Goal: Transaction & Acquisition: Purchase product/service

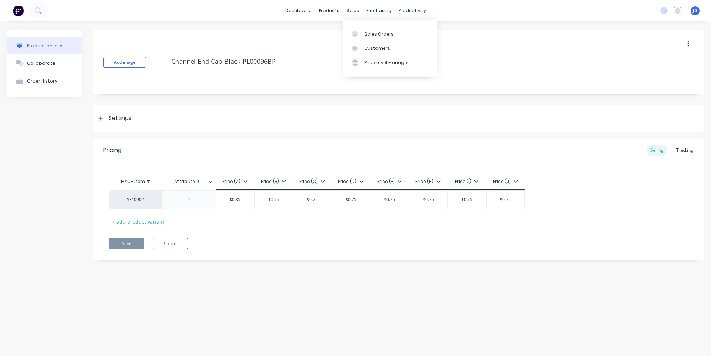
click at [357, 31] on icon at bounding box center [355, 34] width 6 height 6
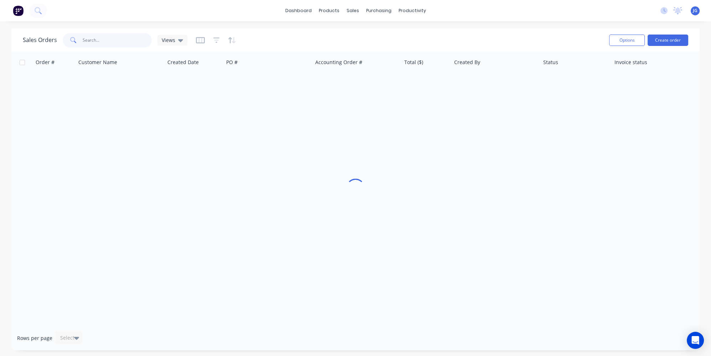
click at [121, 42] on input "text" at bounding box center [117, 40] width 69 height 14
paste input "49570"
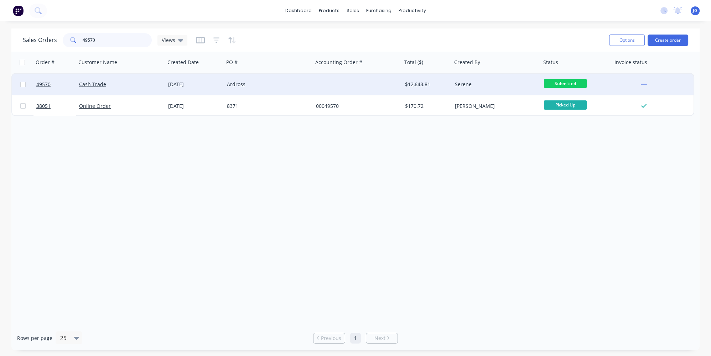
type input "49570"
click at [125, 89] on div "Cash Trade" at bounding box center [120, 84] width 89 height 21
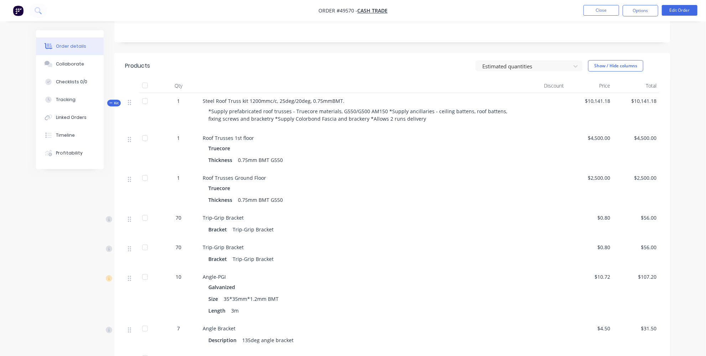
scroll to position [100, 0]
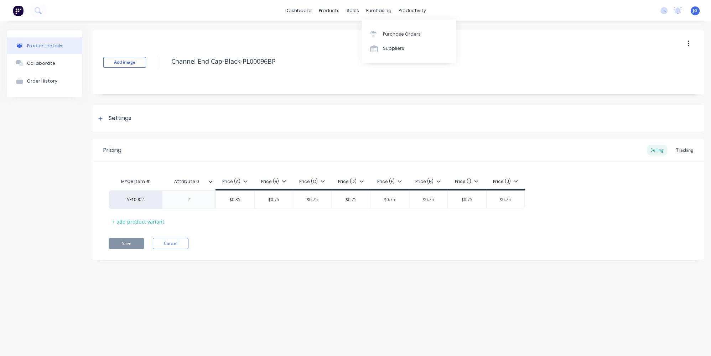
type textarea "x"
click at [360, 48] on div at bounding box center [357, 48] width 11 height 6
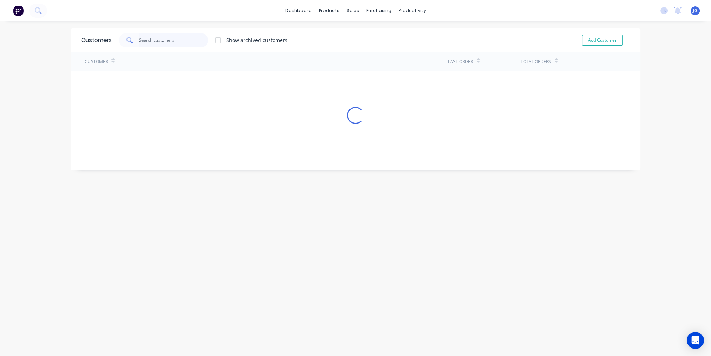
click at [191, 36] on input "text" at bounding box center [173, 40] width 69 height 14
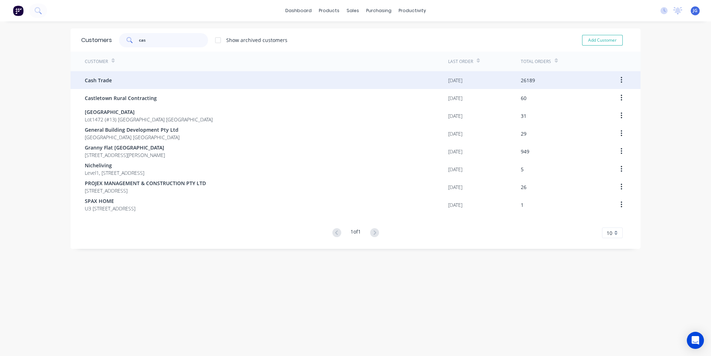
type input "cas"
click at [143, 77] on div "Cash Trade" at bounding box center [266, 80] width 363 height 18
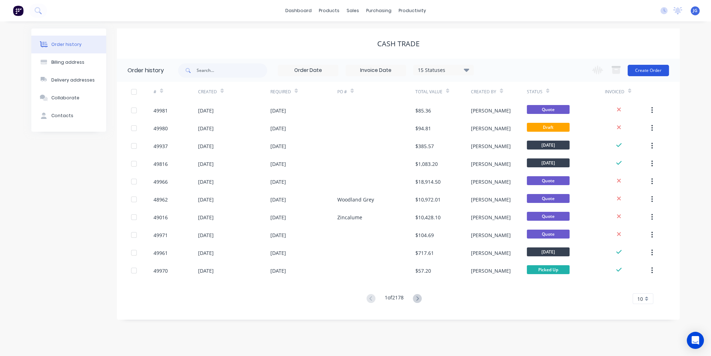
click at [657, 70] on button "Create Order" at bounding box center [648, 70] width 41 height 11
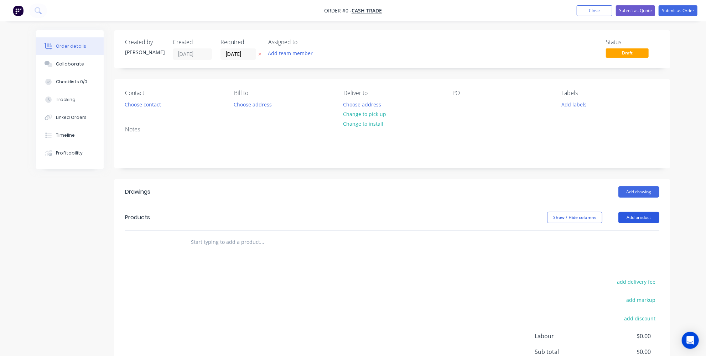
click at [654, 217] on button "Add product" at bounding box center [639, 217] width 41 height 11
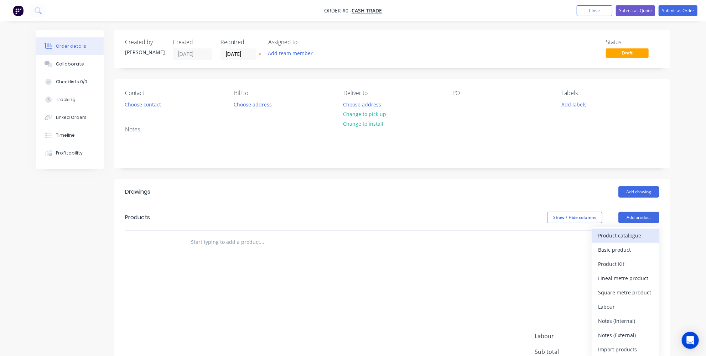
click at [608, 237] on div "Product catalogue" at bounding box center [625, 236] width 55 height 10
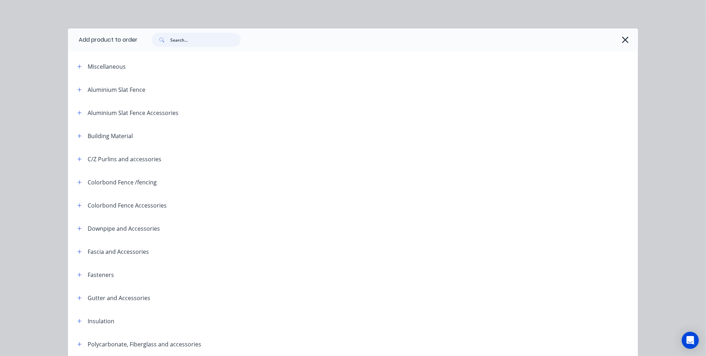
click at [214, 38] on input "text" at bounding box center [205, 40] width 71 height 14
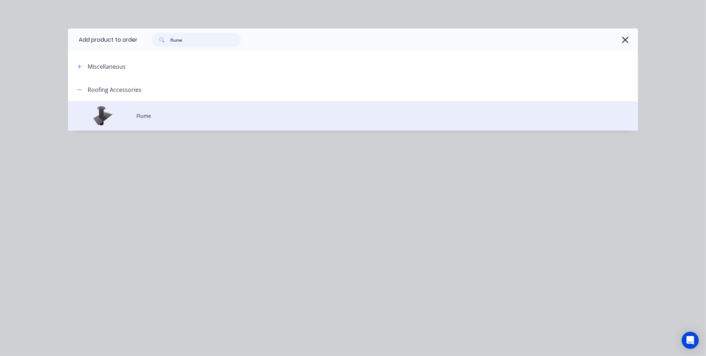
type input "flume"
click at [162, 123] on td "Flume" at bounding box center [387, 116] width 502 height 30
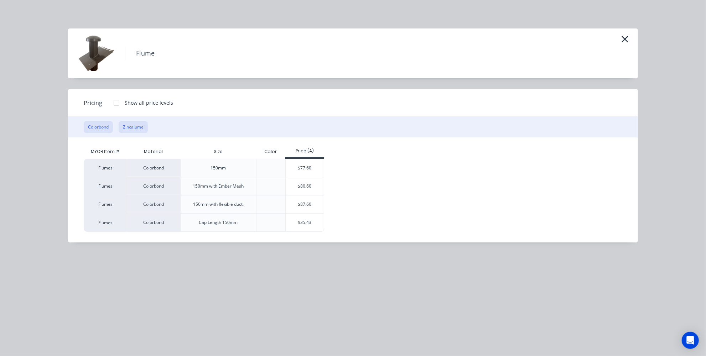
click at [126, 124] on button "Zincalume" at bounding box center [133, 127] width 29 height 12
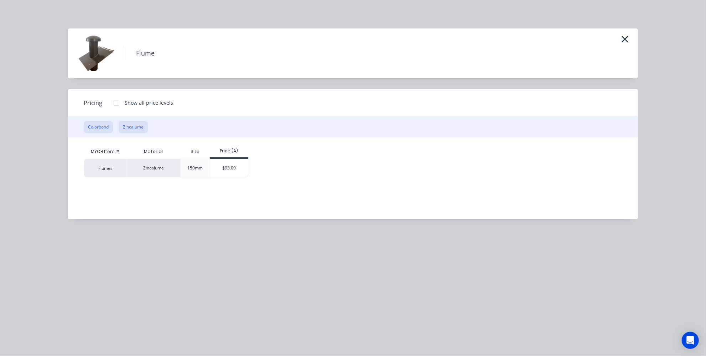
click at [98, 128] on button "Colorbond" at bounding box center [98, 127] width 29 height 12
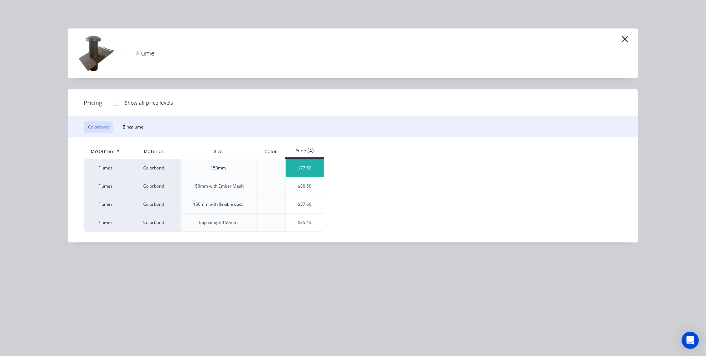
click at [300, 171] on div "$77.60" at bounding box center [305, 168] width 38 height 18
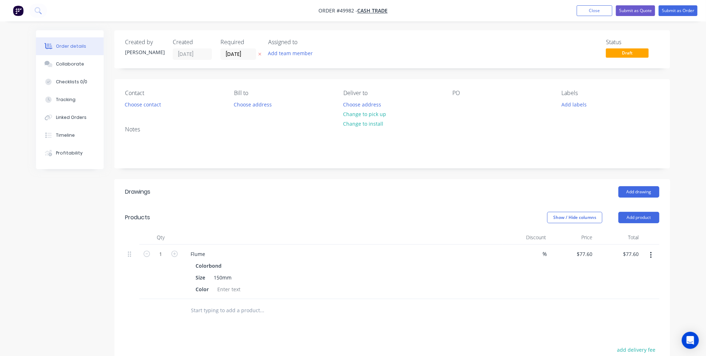
click at [215, 265] on div "Colorbond" at bounding box center [210, 266] width 29 height 10
click at [227, 288] on div at bounding box center [229, 289] width 29 height 10
click at [207, 251] on div "Flume" at bounding box center [198, 254] width 26 height 10
click at [223, 286] on div at bounding box center [229, 289] width 29 height 10
click at [226, 289] on div at bounding box center [229, 289] width 29 height 10
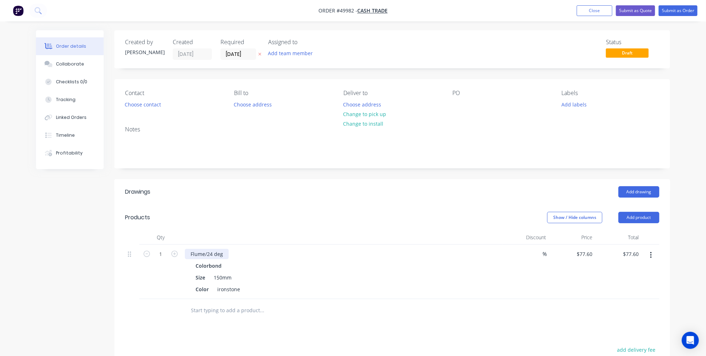
click at [224, 254] on div "Flume/24 deg" at bounding box center [207, 254] width 44 height 10
click at [207, 253] on div "Flume/24 deg -corrugated roof" at bounding box center [227, 254] width 84 height 10
click at [218, 255] on div "Flume/24 deg -corrugated roof" at bounding box center [227, 254] width 84 height 10
drag, startPoint x: 218, startPoint y: 255, endPoint x: 249, endPoint y: 321, distance: 73.3
click at [249, 326] on div "Drawings Add drawing Products Show / Hide columns Add product Qty Discount Pric…" at bounding box center [392, 328] width 556 height 299
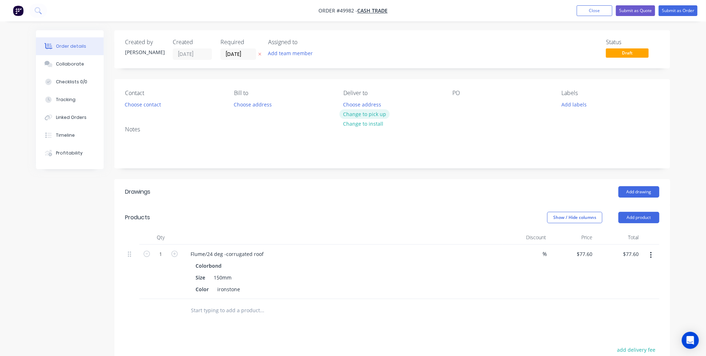
click at [358, 116] on button "Change to pick up" at bounding box center [365, 114] width 51 height 10
click at [153, 104] on button "Choose contact" at bounding box center [143, 104] width 44 height 10
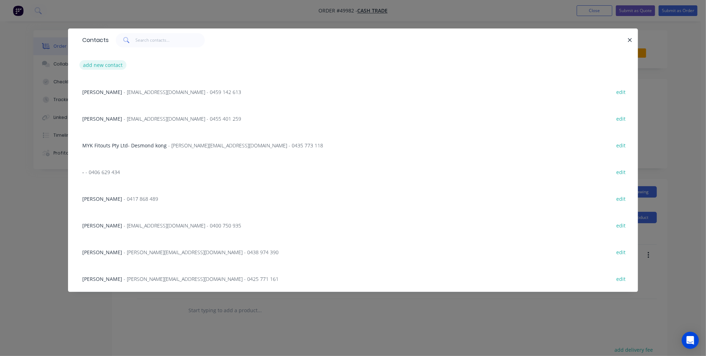
click at [112, 67] on button "add new contact" at bounding box center [102, 65] width 47 height 10
select select "AU"
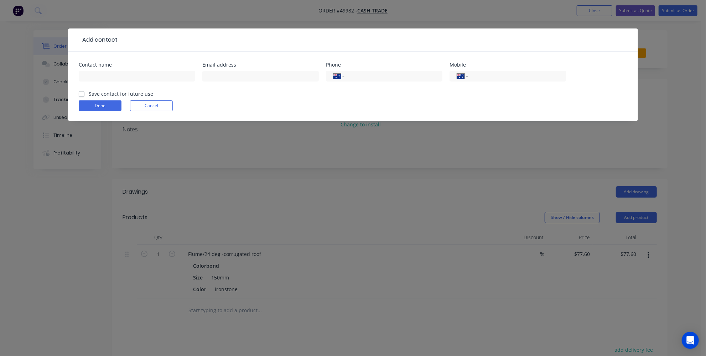
click at [143, 81] on div at bounding box center [137, 79] width 117 height 21
click at [142, 78] on input "text" at bounding box center [137, 76] width 117 height 11
type input "Sarah"
click at [225, 76] on input "text" at bounding box center [260, 76] width 117 height 11
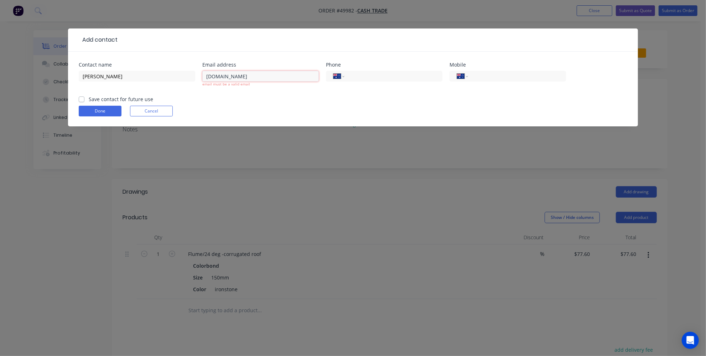
click at [223, 78] on input "atticlabwa.com.au" at bounding box center [260, 76] width 117 height 11
click at [267, 96] on form "Contact name Sarah Email address atticlab@wa.com.au email must be a valid email…" at bounding box center [353, 94] width 549 height 64
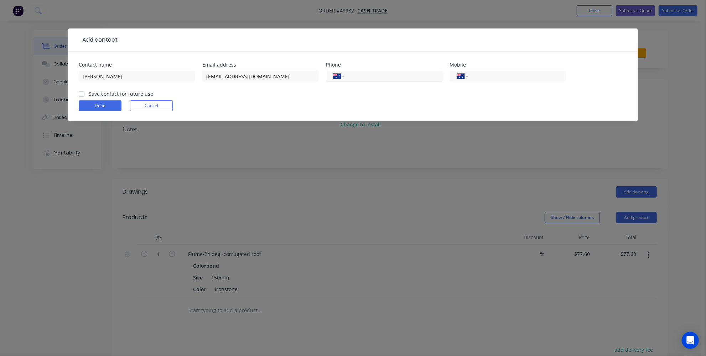
click at [361, 74] on input "tel" at bounding box center [393, 76] width 86 height 8
click at [230, 75] on input "atticlab@wa.com.au" at bounding box center [260, 76] width 117 height 11
drag, startPoint x: 215, startPoint y: 77, endPoint x: 227, endPoint y: 66, distance: 16.1
click at [215, 77] on input "atticlab@wa.com.au" at bounding box center [260, 76] width 117 height 11
click at [233, 76] on input "attics@lab@wa.com.au" at bounding box center [260, 76] width 117 height 11
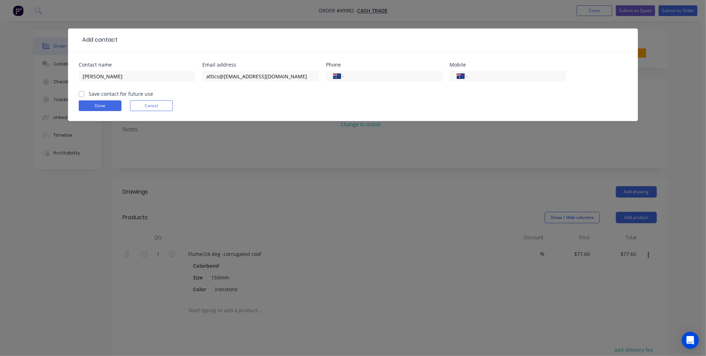
click at [236, 82] on div "attics@lab@wa.com.au" at bounding box center [260, 79] width 117 height 21
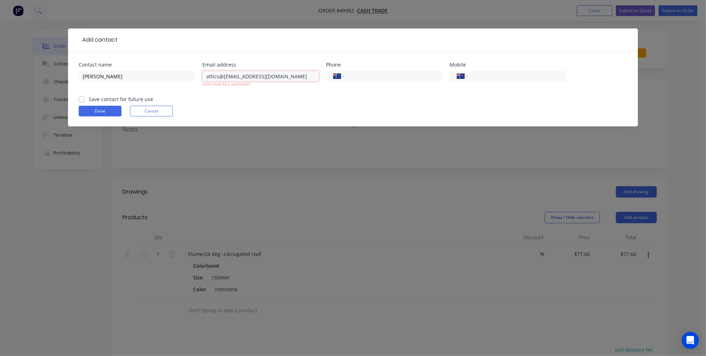
click at [234, 77] on input "attics@lab@wa.com.au" at bounding box center [260, 76] width 117 height 11
type input "attics@wa.com.au"
click at [296, 98] on form "Contact name Sarah Email address attics@wa.com.au email must be a valid email P…" at bounding box center [353, 94] width 549 height 64
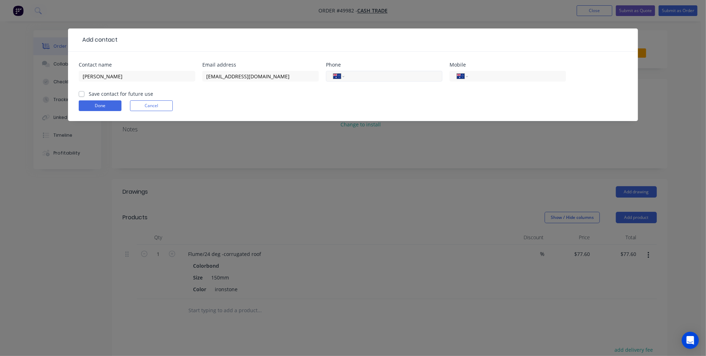
click at [363, 73] on input "tel" at bounding box center [393, 76] width 86 height 8
type input "0494 141 481"
click at [103, 104] on button "Done" at bounding box center [100, 105] width 43 height 11
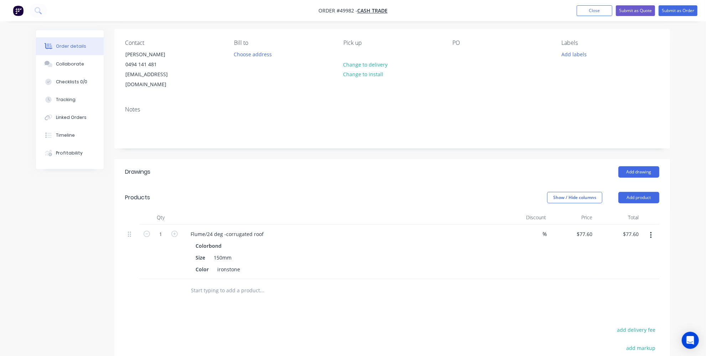
scroll to position [32, 0]
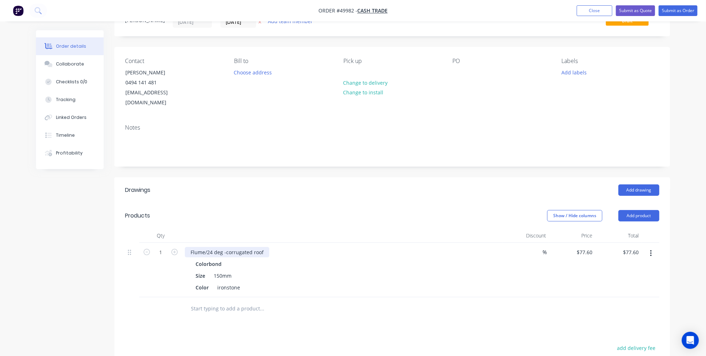
drag, startPoint x: 224, startPoint y: 243, endPoint x: 257, endPoint y: 239, distance: 33.7
click at [224, 247] on div "Flume/24 deg -corrugated roof" at bounding box center [227, 252] width 84 height 10
click at [259, 247] on div "Flume/24 deg -corrugated roof" at bounding box center [227, 252] width 84 height 10
click at [226, 247] on div "Flume/24 deg -corrugated roof" at bounding box center [227, 252] width 84 height 10
click at [221, 247] on div "Flume/24 deg -corrugated roof" at bounding box center [227, 252] width 84 height 10
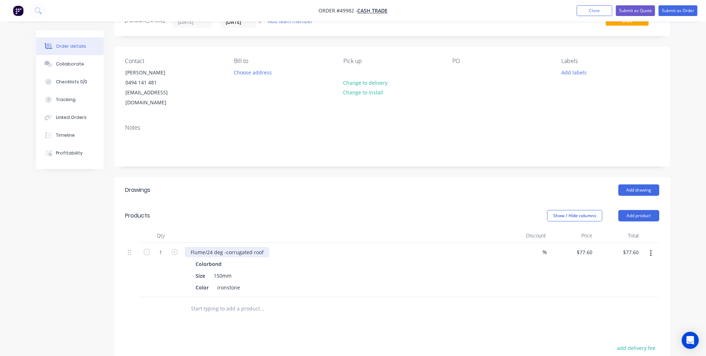
click at [208, 247] on div "Flume/24 deg -corrugated roof" at bounding box center [227, 252] width 84 height 10
click at [197, 315] on div "Drawings Add drawing Products Show / Hide columns Add product Qty Discount Pric…" at bounding box center [392, 326] width 556 height 299
click at [221, 247] on div "Flume/ 24 deg -corrugated roof" at bounding box center [228, 252] width 86 height 10
click at [230, 316] on div "Drawings Add drawing Products Show / Hide columns Add product Qty Discount Pric…" at bounding box center [392, 326] width 556 height 299
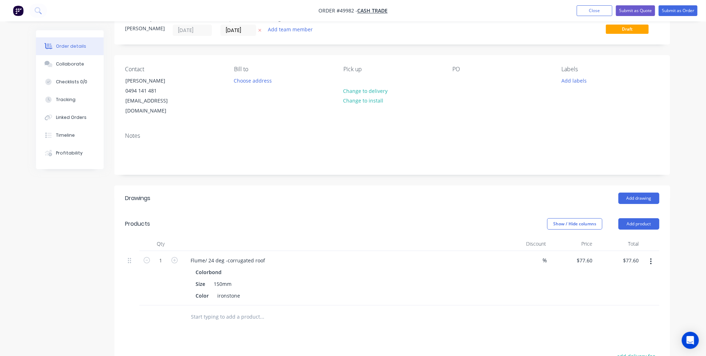
scroll to position [0, 0]
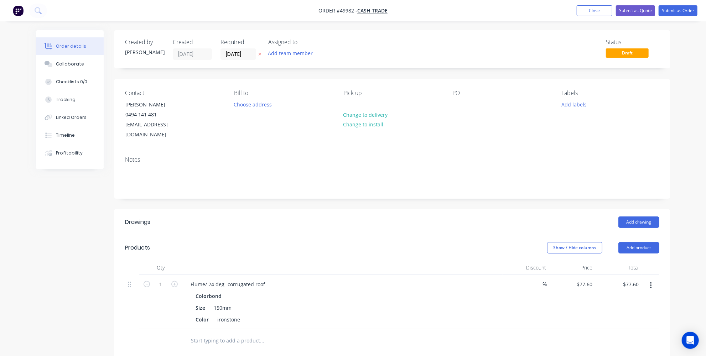
click at [313, 235] on header "Products Show / Hide columns Add product" at bounding box center [392, 248] width 556 height 26
click at [312, 235] on header "Products Show / Hide columns Add product" at bounding box center [392, 248] width 556 height 26
click at [311, 235] on header "Products Show / Hide columns Add product" at bounding box center [392, 248] width 556 height 26
click at [629, 11] on button "Submit as Quote" at bounding box center [635, 10] width 39 height 11
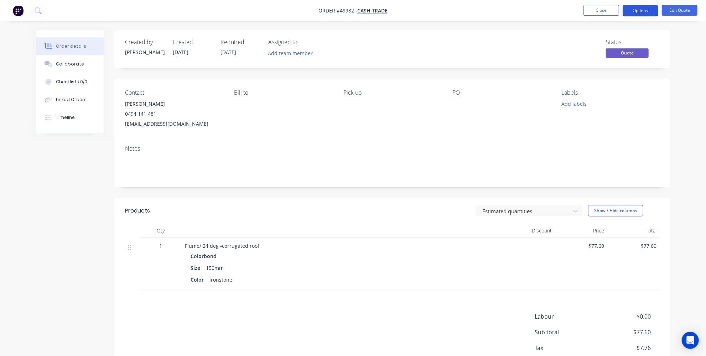
click at [646, 9] on button "Options" at bounding box center [641, 10] width 36 height 11
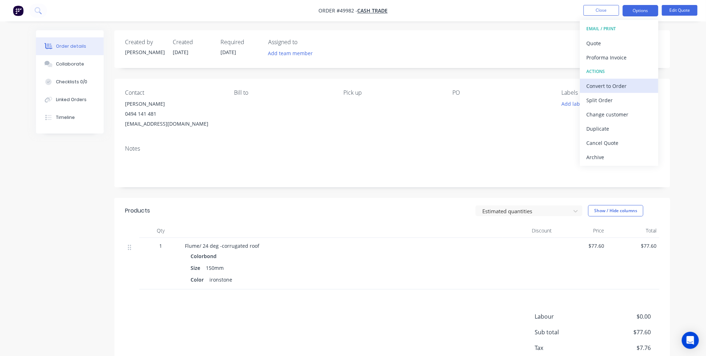
click at [611, 88] on div "Convert to Order" at bounding box center [620, 86] width 66 height 10
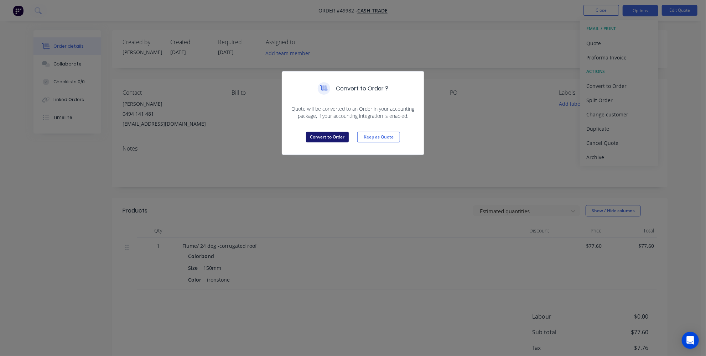
click at [327, 134] on button "Convert to Order" at bounding box center [327, 137] width 43 height 11
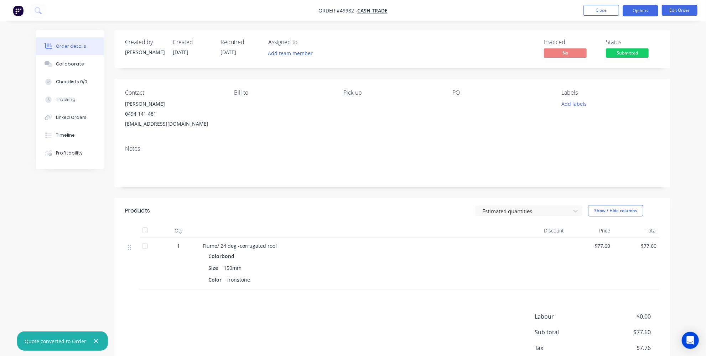
click at [642, 7] on button "Options" at bounding box center [641, 10] width 36 height 11
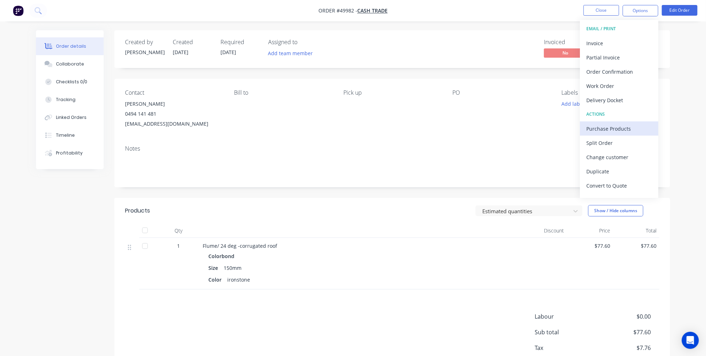
click at [601, 126] on div "Purchase Products" at bounding box center [620, 129] width 66 height 10
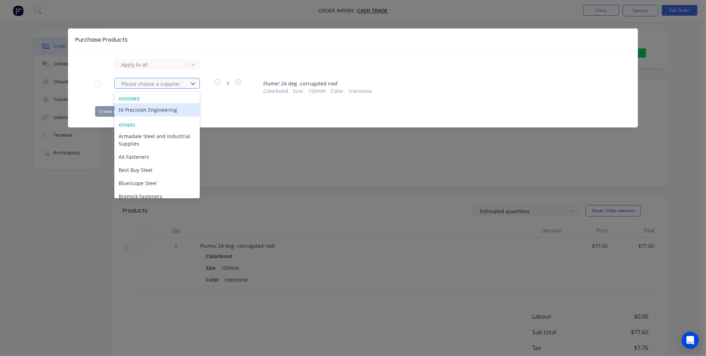
click at [168, 86] on div at bounding box center [152, 83] width 64 height 9
click at [153, 111] on div "Hi Precision Engineering" at bounding box center [157, 109] width 86 height 13
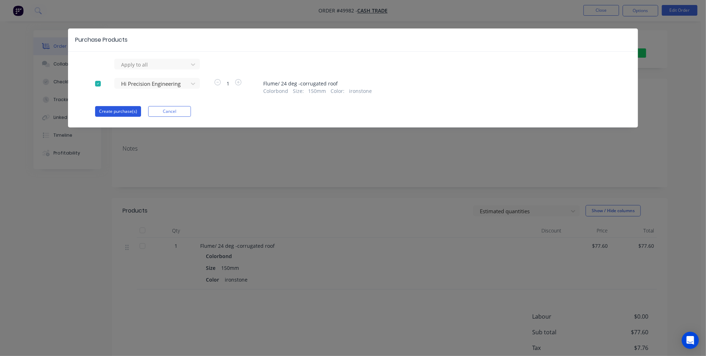
click at [128, 109] on button "Create purchase(s)" at bounding box center [118, 111] width 46 height 11
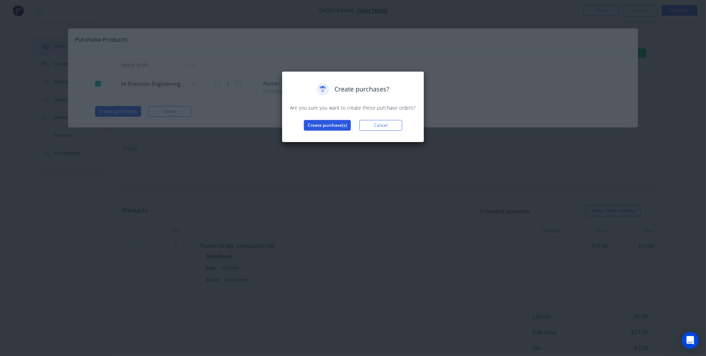
click at [319, 125] on button "Create purchase(s)" at bounding box center [327, 125] width 47 height 11
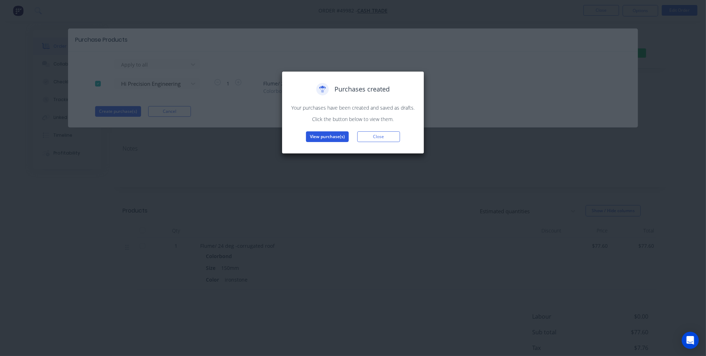
click at [320, 135] on button "View purchase(s)" at bounding box center [327, 136] width 43 height 11
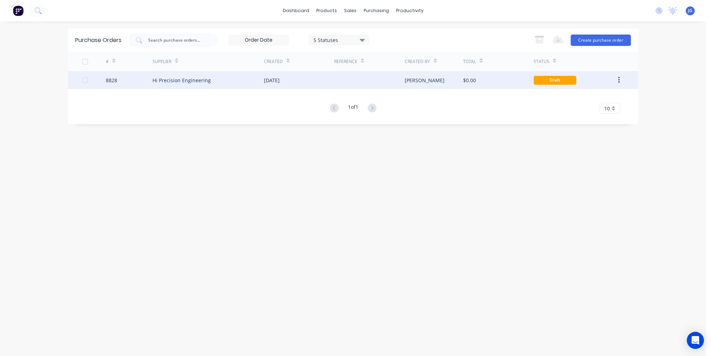
click at [232, 82] on div "Hi Precision Engineering" at bounding box center [209, 80] width 112 height 18
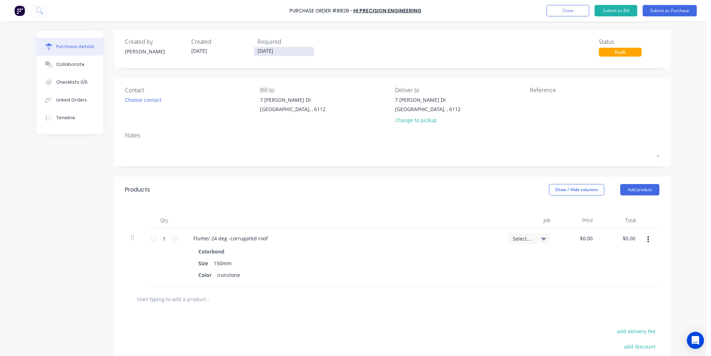
click at [268, 48] on input "03/10/25" at bounding box center [284, 51] width 60 height 9
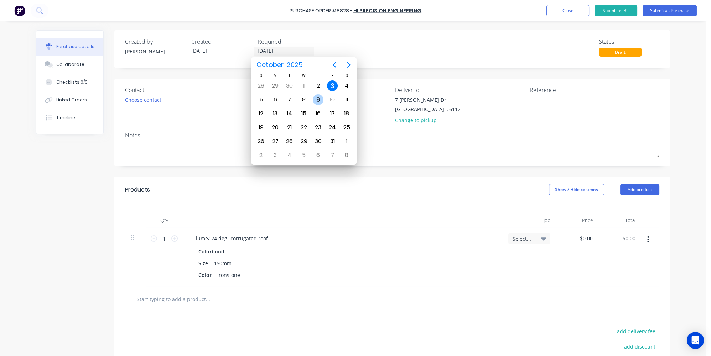
click at [323, 95] on div "9" at bounding box center [318, 100] width 14 height 14
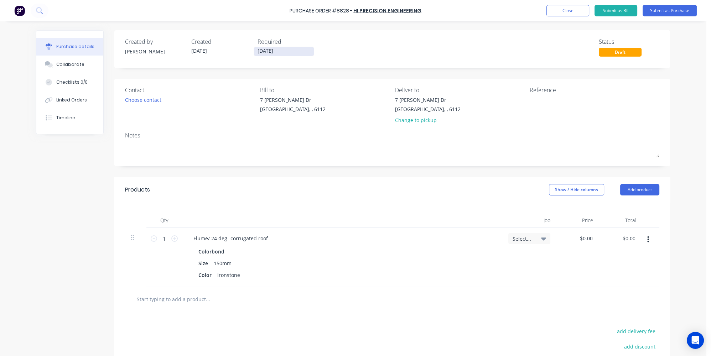
click at [273, 51] on input "09/10/25" at bounding box center [284, 51] width 60 height 9
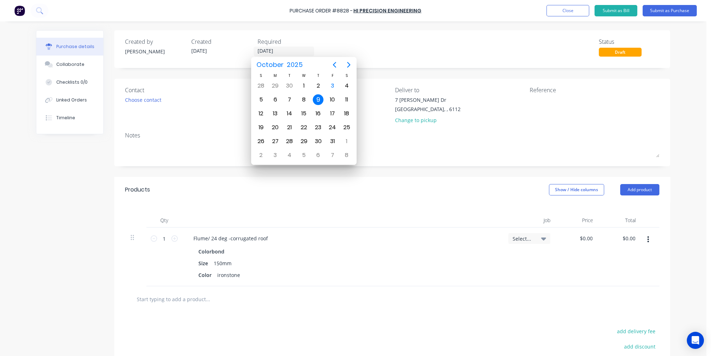
click at [318, 45] on div "Created by Jessica Created 03/10/25 Required 09/10/25 Status Draft" at bounding box center [392, 46] width 535 height 19
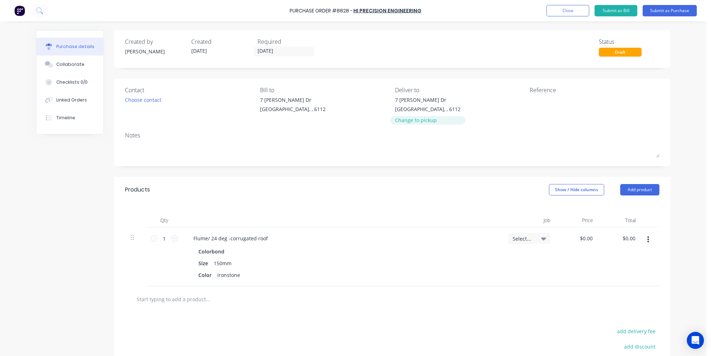
click at [433, 121] on div "Change to pickup" at bounding box center [428, 120] width 66 height 7
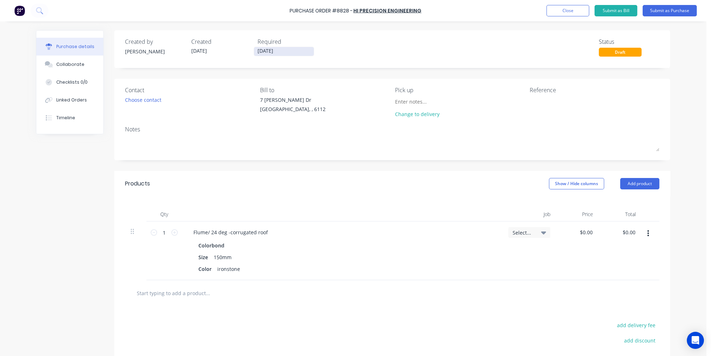
click at [262, 54] on input "09/10/25" at bounding box center [284, 51] width 60 height 9
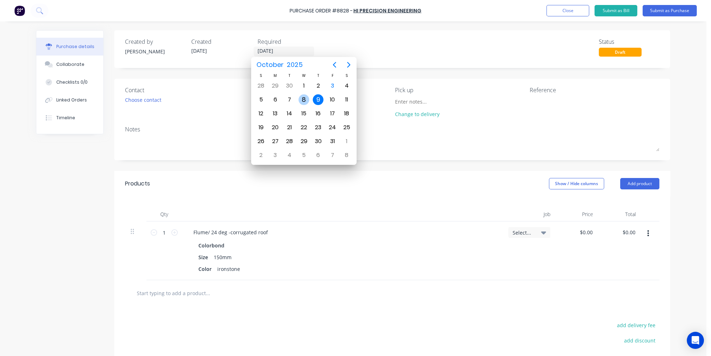
click at [302, 97] on div "8" at bounding box center [304, 99] width 11 height 11
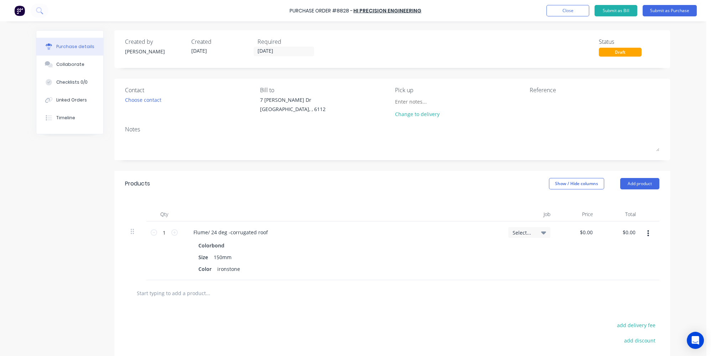
click at [337, 177] on div "Products Show / Hide columns Add product" at bounding box center [392, 184] width 556 height 26
click at [288, 55] on input "08/10/25" at bounding box center [284, 51] width 60 height 9
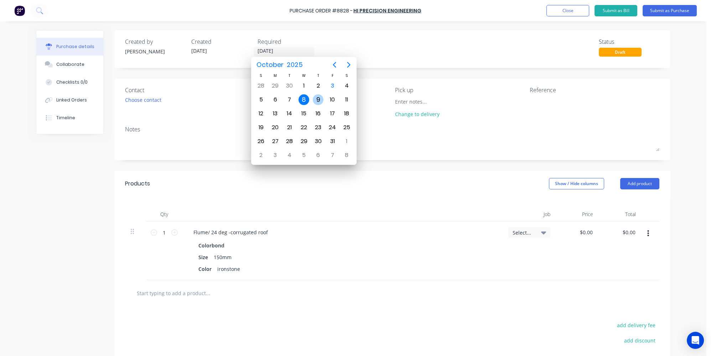
click at [321, 100] on div "9" at bounding box center [318, 99] width 11 height 11
type input "09/10/25"
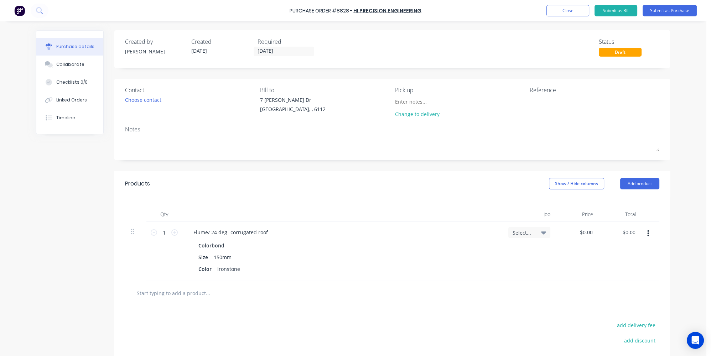
click at [371, 175] on div "Products Show / Hide columns Add product" at bounding box center [392, 184] width 556 height 26
click at [67, 123] on button "Timeline" at bounding box center [69, 118] width 67 height 18
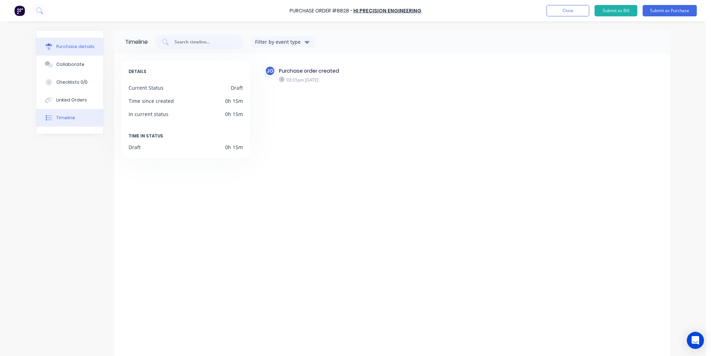
click at [82, 45] on div "Purchase details" at bounding box center [75, 46] width 38 height 6
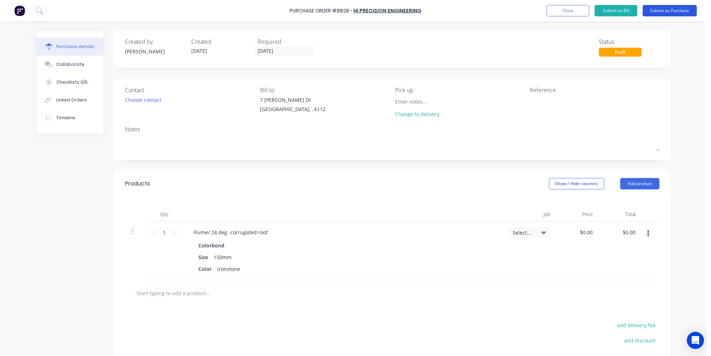
click at [663, 14] on button "Submit as Purchase" at bounding box center [670, 10] width 54 height 11
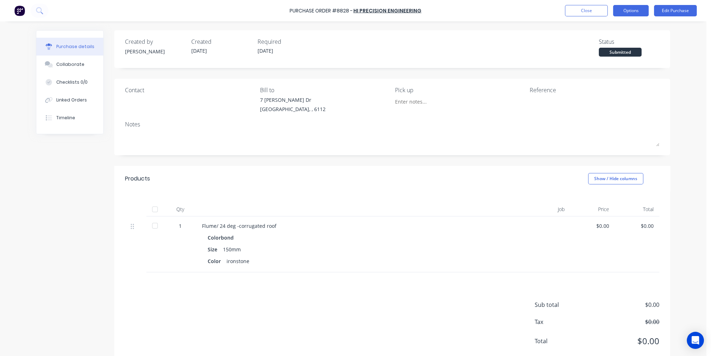
click at [632, 8] on button "Options" at bounding box center [631, 10] width 36 height 11
click at [615, 27] on div "Print / Email" at bounding box center [615, 29] width 55 height 10
click at [602, 56] on div "Without pricing" at bounding box center [615, 57] width 55 height 10
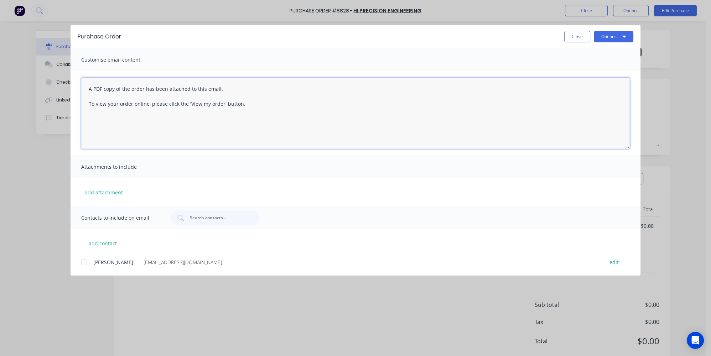
click at [91, 89] on textarea "A PDF copy of the order has been attached to this email. To view your order onl…" at bounding box center [355, 113] width 549 height 71
click at [89, 89] on textarea "A PDF copy of the order has been attached to this email. To view your order onl…" at bounding box center [355, 113] width 549 height 71
click at [83, 262] on div at bounding box center [84, 262] width 14 height 14
type textarea "Hey team We have a new order A PDF copy of the order has been attached to this …"
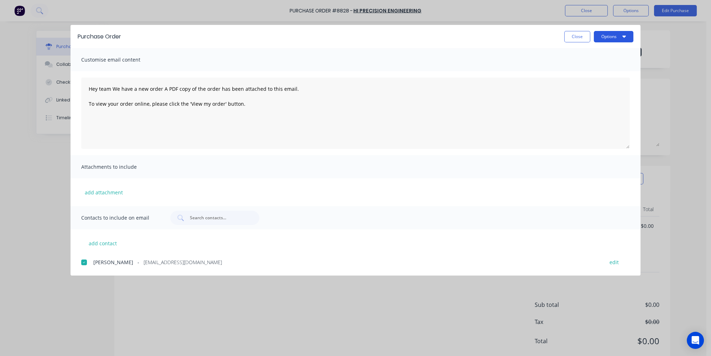
click at [614, 35] on button "Options" at bounding box center [614, 36] width 40 height 11
click at [583, 83] on div "Email" at bounding box center [599, 83] width 55 height 10
click at [580, 33] on button "Close" at bounding box center [577, 36] width 26 height 11
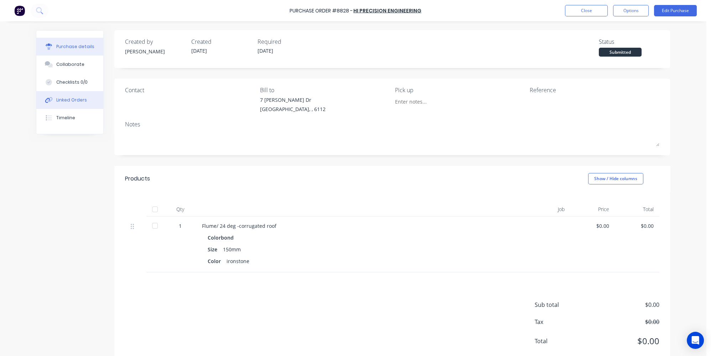
click at [68, 98] on div "Linked Orders" at bounding box center [71, 100] width 31 height 6
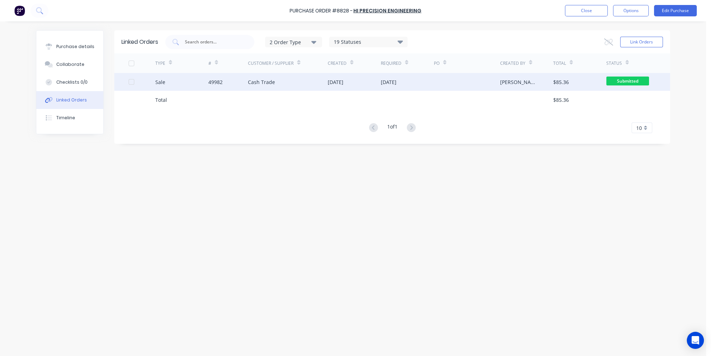
click at [200, 85] on div "Sale" at bounding box center [181, 82] width 53 height 18
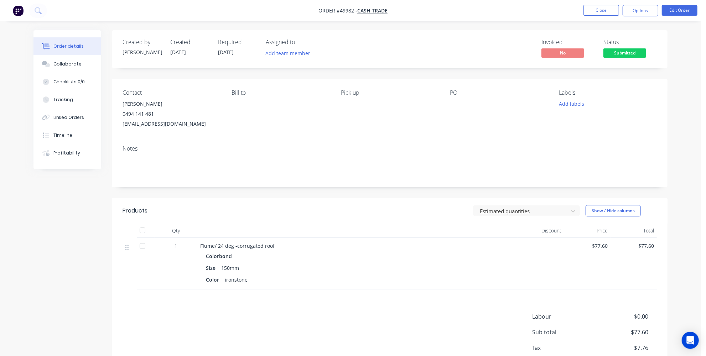
click at [642, 4] on nav "Order #49982 - Cash Trade Close Options Edit Order" at bounding box center [353, 10] width 706 height 21
click at [639, 12] on button "Options" at bounding box center [641, 10] width 36 height 11
drag, startPoint x: 175, startPoint y: 122, endPoint x: 120, endPoint y: 127, distance: 54.8
click at [120, 127] on div "Contact Sarah 0494 141 481 attics@wa.com.au Bill to Pick up PO Labels Add labels" at bounding box center [390, 109] width 556 height 61
copy div "attics@wa.com.au"
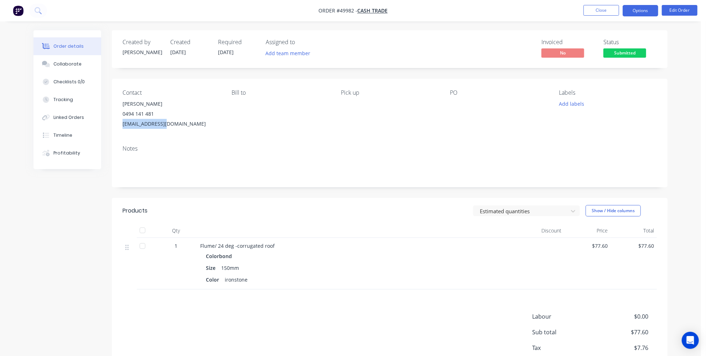
click at [633, 5] on button "Options" at bounding box center [641, 10] width 36 height 11
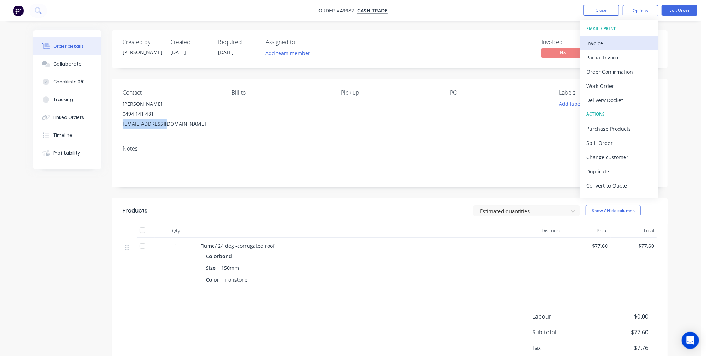
click at [601, 44] on div "Invoice" at bounding box center [620, 43] width 66 height 10
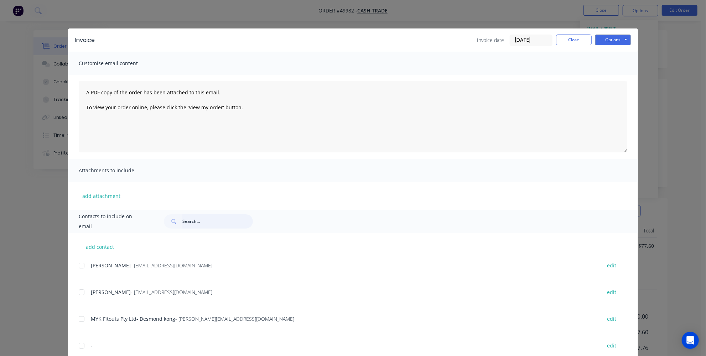
click at [217, 228] on input "text" at bounding box center [217, 222] width 71 height 14
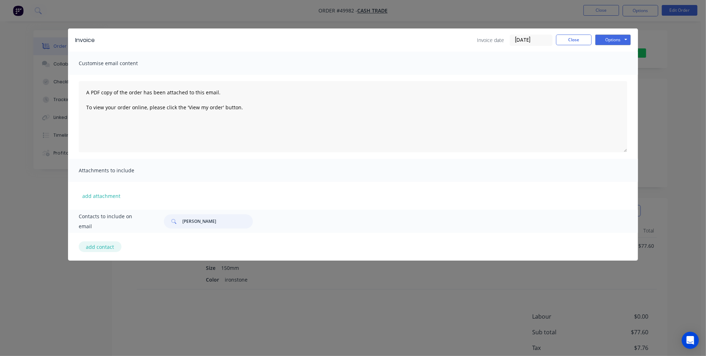
type input "sarah"
click at [103, 248] on button "add contact" at bounding box center [100, 247] width 43 height 11
select select "AU"
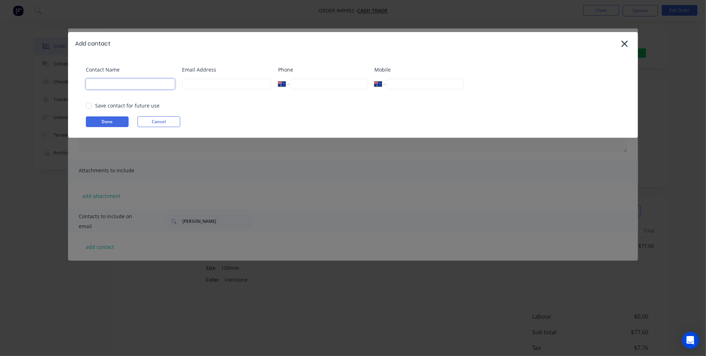
click at [145, 88] on input at bounding box center [130, 84] width 89 height 11
type input "Sarah"
click at [303, 83] on input "tel" at bounding box center [329, 84] width 77 height 11
click at [207, 79] on input at bounding box center [226, 84] width 89 height 11
paste input "attics@wa.com.au"
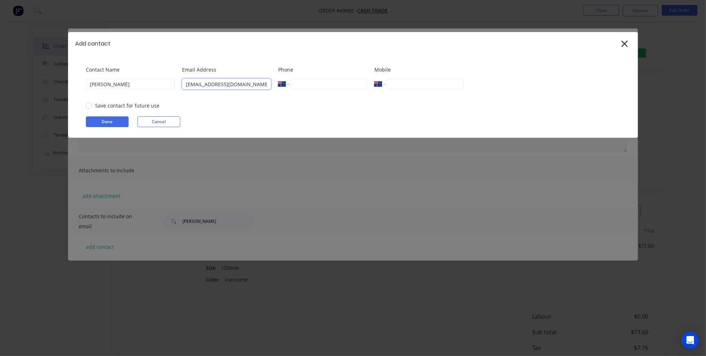
click at [88, 107] on div at bounding box center [89, 106] width 14 height 14
type input "attics@wa.com.au"
click at [98, 119] on button "Done" at bounding box center [107, 122] width 43 height 11
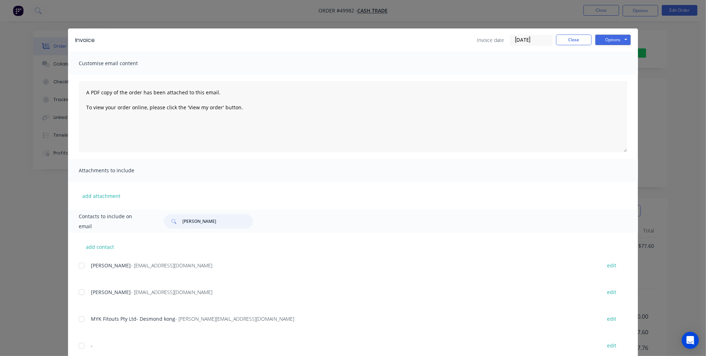
click at [191, 226] on input "sarah" at bounding box center [217, 222] width 71 height 14
type input "sarah"
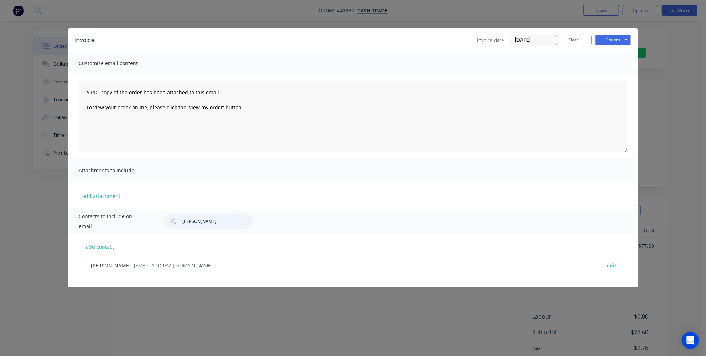
click at [79, 268] on div at bounding box center [81, 266] width 14 height 14
click at [624, 40] on button "Options" at bounding box center [613, 40] width 36 height 11
click at [611, 74] on button "Email" at bounding box center [618, 76] width 46 height 12
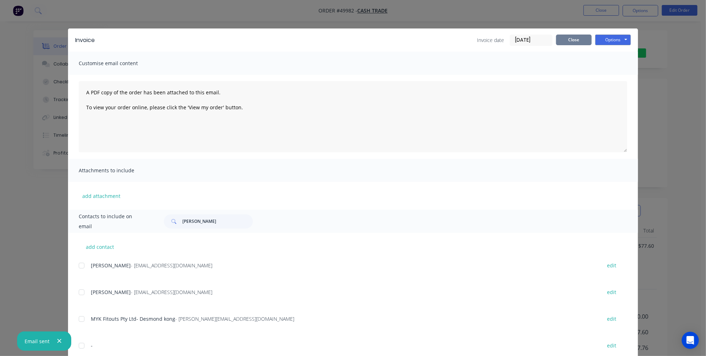
click at [556, 40] on button "Close" at bounding box center [574, 40] width 36 height 11
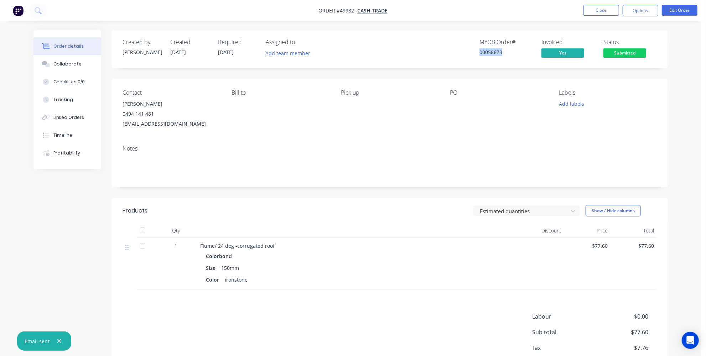
drag, startPoint x: 507, startPoint y: 55, endPoint x: 476, endPoint y: 57, distance: 31.1
click at [476, 57] on div "MYOB Order # 00058673 Invoiced Yes Status Submitted" at bounding box center [497, 49] width 320 height 21
copy div "00058673"
click at [423, 120] on div "Pick up" at bounding box center [390, 109] width 98 height 40
click at [634, 12] on button "Options" at bounding box center [641, 10] width 36 height 11
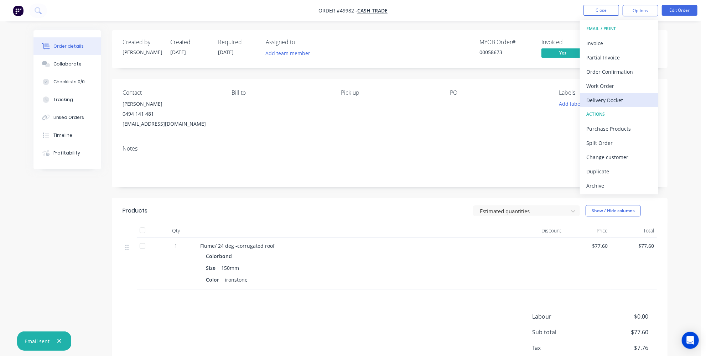
click at [595, 102] on div "Delivery Docket" at bounding box center [620, 100] width 66 height 10
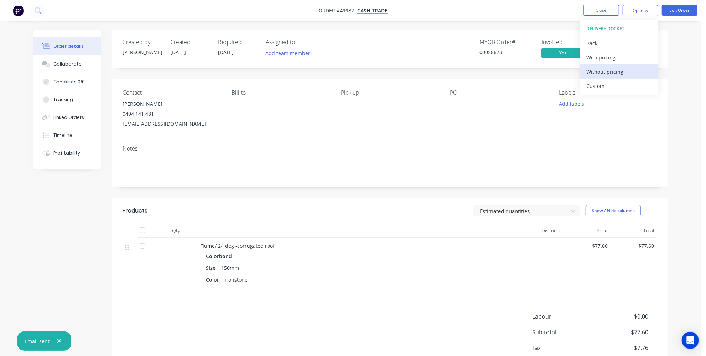
click at [597, 72] on div "Without pricing" at bounding box center [620, 72] width 66 height 10
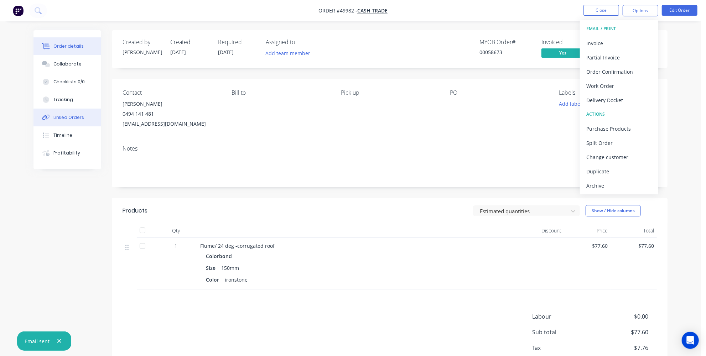
click at [77, 117] on div "Linked Orders" at bounding box center [68, 117] width 31 height 6
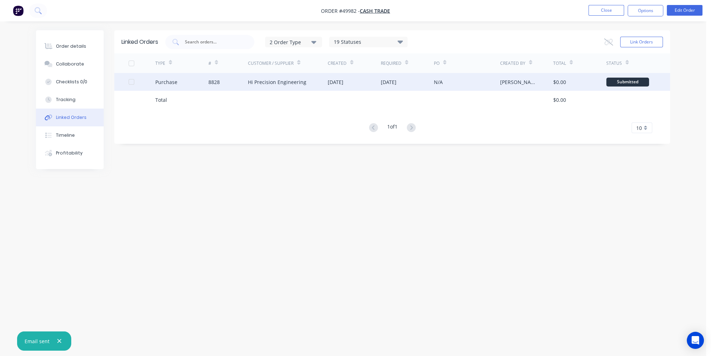
click at [367, 87] on div "03 Oct 2025" at bounding box center [354, 82] width 53 height 18
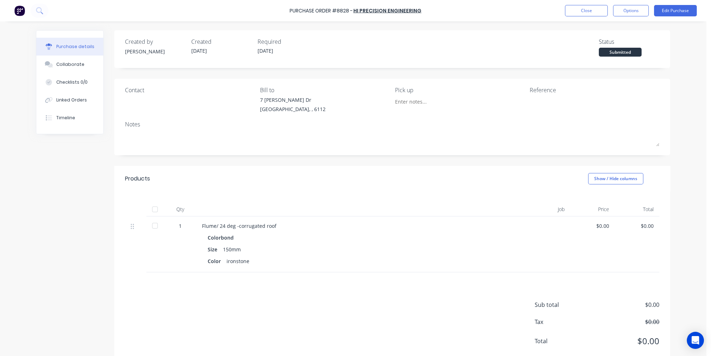
click at [45, 202] on div "Created by Jessica Created 03/10/25 Required 09/10/25 Status Submitted Contact …" at bounding box center [353, 198] width 634 height 337
